Goal: Task Accomplishment & Management: Use online tool/utility

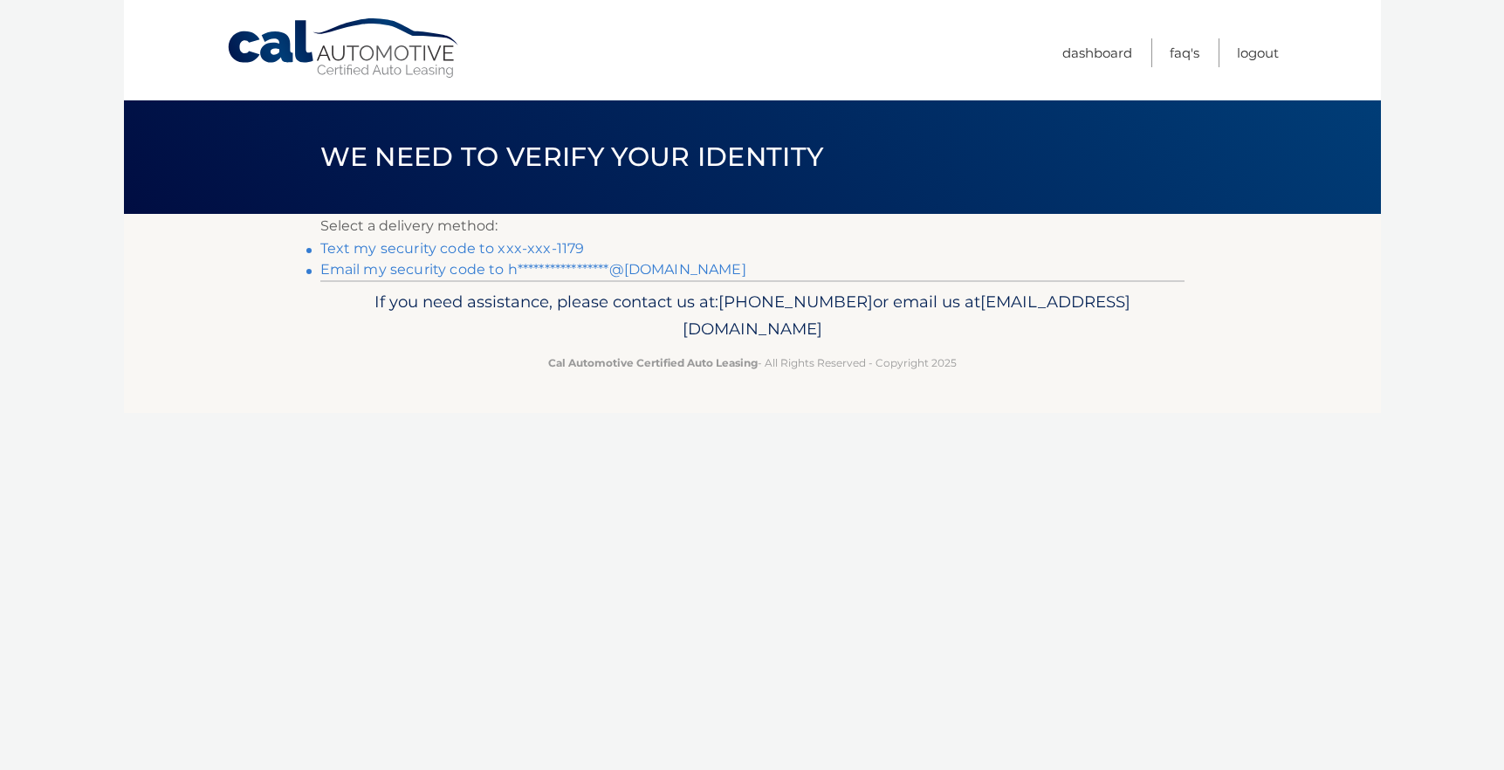
click at [500, 250] on link "Text my security code to xxx-xxx-1179" at bounding box center [452, 248] width 264 height 17
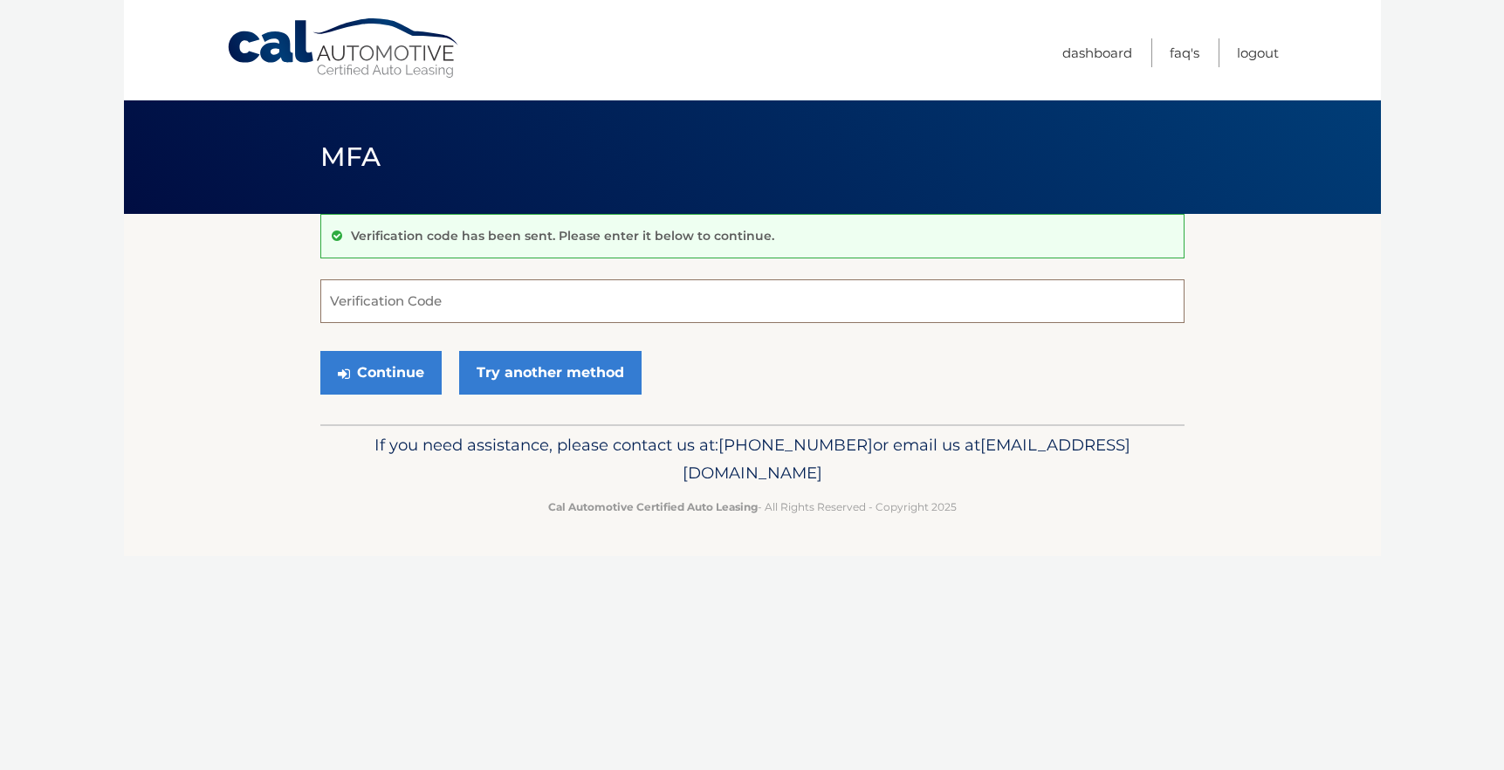
click at [417, 295] on input "Verification Code" at bounding box center [752, 301] width 864 height 44
click at [417, 301] on input "Verification Code" at bounding box center [752, 301] width 864 height 44
type input "071857"
click at [404, 376] on button "Continue" at bounding box center [380, 373] width 121 height 44
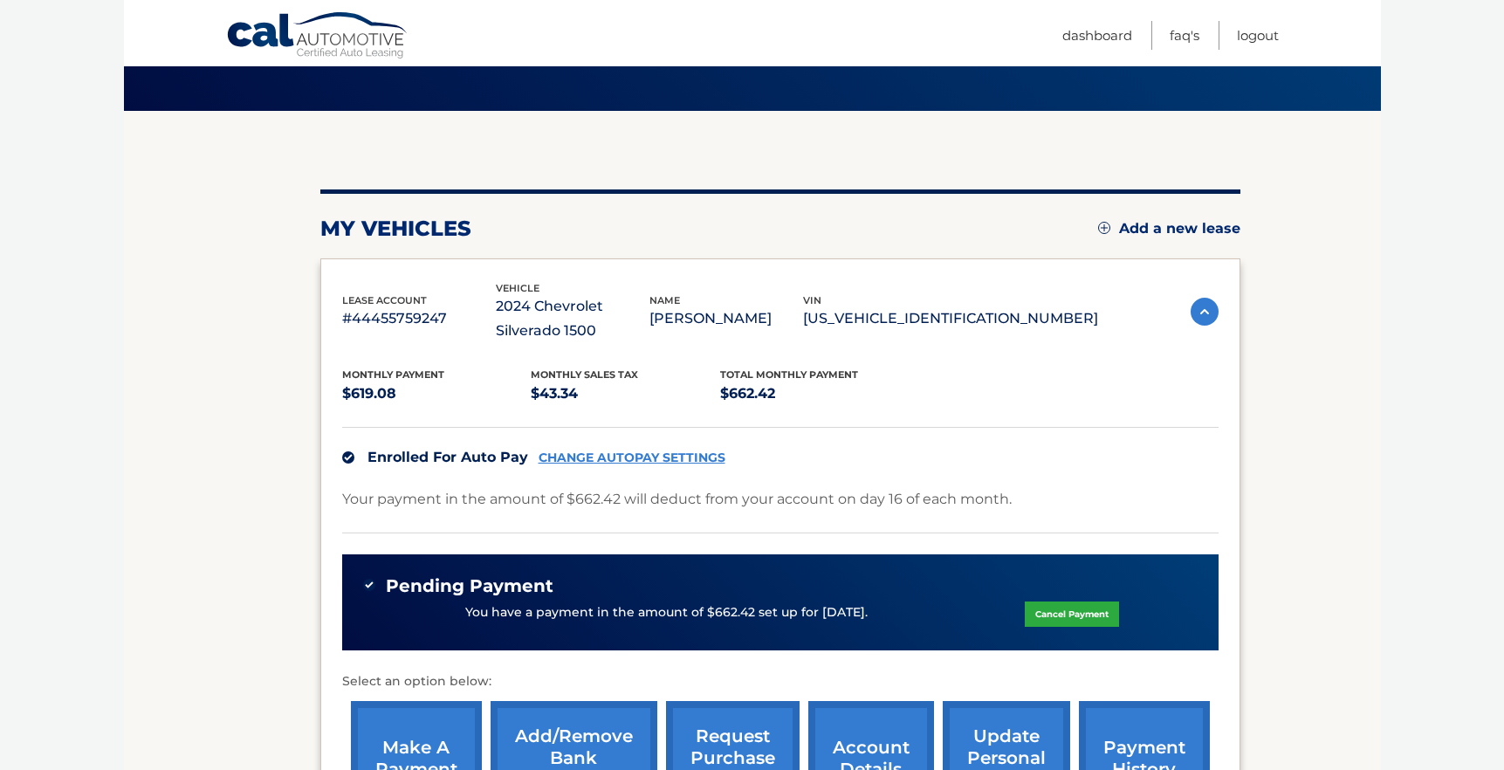
scroll to position [111, 0]
